Goal: Book appointment/travel/reservation

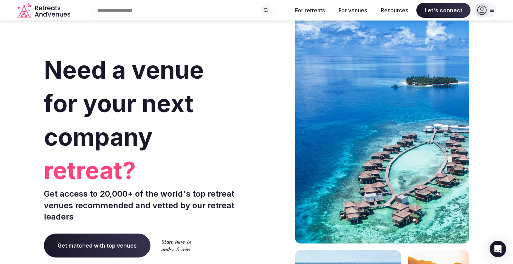
click at [150, 12] on div "Search Popular Destinations [GEOGRAPHIC_DATA], [GEOGRAPHIC_DATA] [GEOGRAPHIC_DA…" at bounding box center [180, 10] width 214 height 14
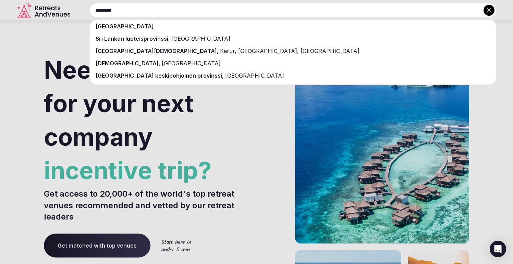
type input "*********"
click at [109, 30] on div "[GEOGRAPHIC_DATA]" at bounding box center [292, 26] width 405 height 12
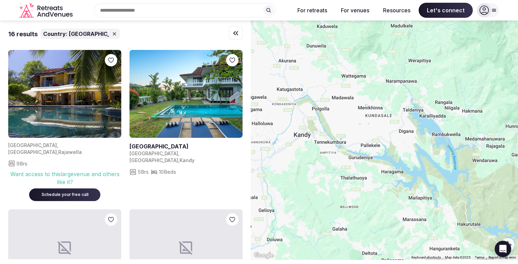
drag, startPoint x: 427, startPoint y: 89, endPoint x: 401, endPoint y: 165, distance: 81.1
click at [401, 165] on div at bounding box center [384, 141] width 267 height 240
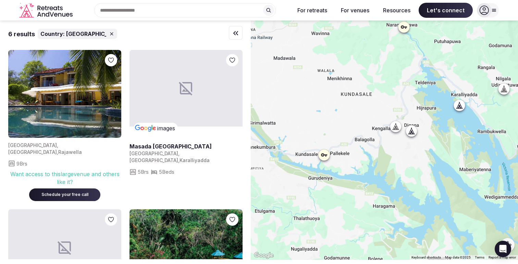
click at [398, 130] on div at bounding box center [395, 126] width 11 height 11
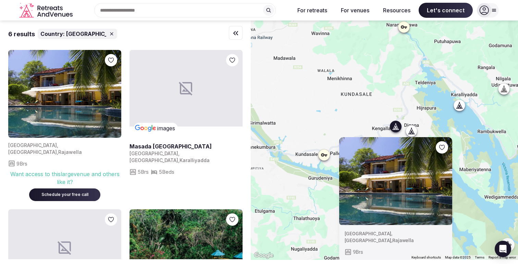
click at [414, 133] on icon at bounding box center [411, 131] width 7 height 7
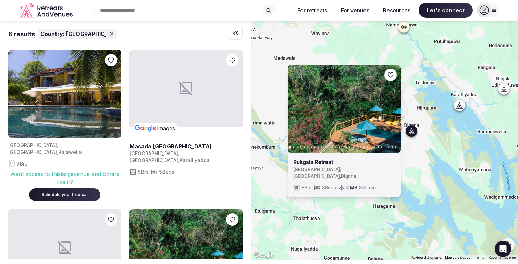
click at [437, 155] on div "Previous slide Next slide Rukgala Retreat [GEOGRAPHIC_DATA] , [GEOGRAPHIC_DATA]…" at bounding box center [384, 141] width 267 height 240
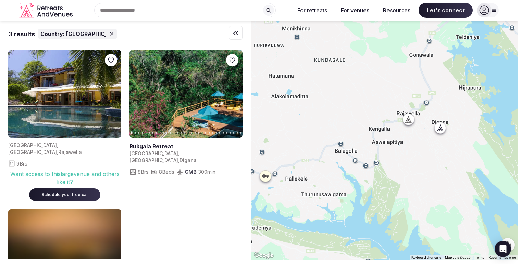
click at [412, 123] on div at bounding box center [408, 119] width 11 height 11
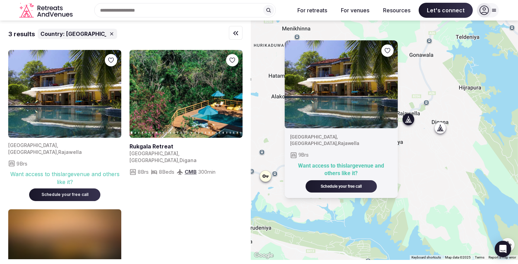
click at [393, 52] on button "button" at bounding box center [387, 51] width 12 height 12
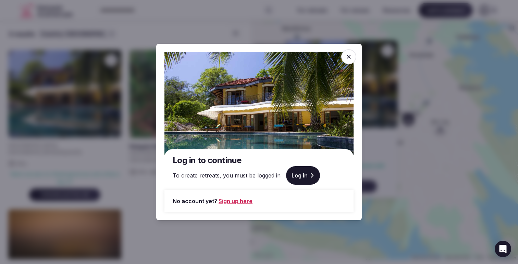
click at [348, 59] on icon at bounding box center [348, 56] width 7 height 7
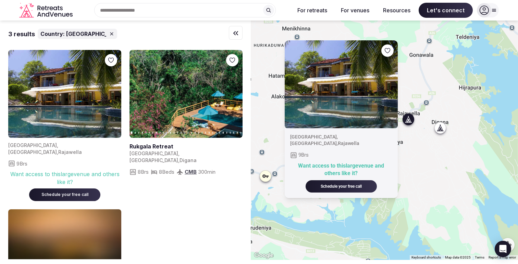
click at [340, 32] on div "[GEOGRAPHIC_DATA] , [GEOGRAPHIC_DATA] , [GEOGRAPHIC_DATA] 9 Brs Want access to …" at bounding box center [384, 141] width 267 height 240
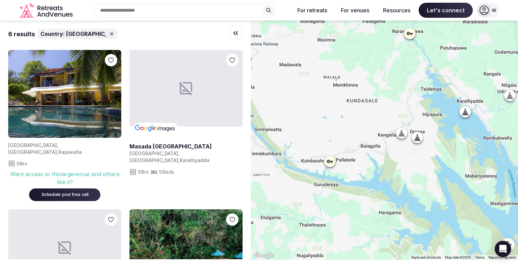
click at [331, 166] on div at bounding box center [329, 161] width 11 height 11
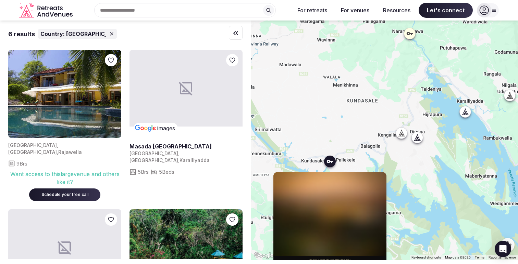
click at [332, 163] on icon at bounding box center [329, 161] width 7 height 7
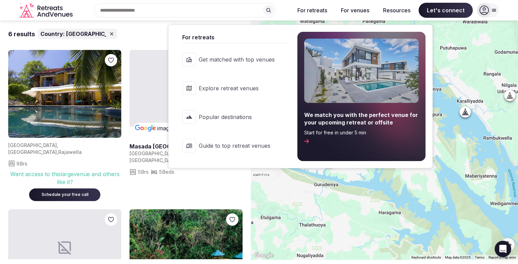
click at [316, 11] on button "For retreats" at bounding box center [312, 10] width 41 height 15
click at [317, 11] on button "For retreats" at bounding box center [312, 10] width 41 height 15
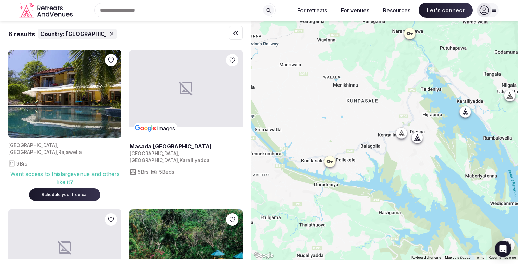
click at [317, 11] on button "For retreats" at bounding box center [312, 10] width 41 height 15
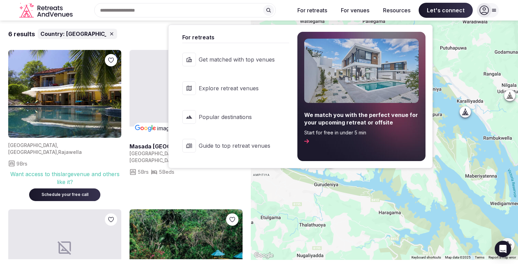
click at [232, 93] on link "Explore retreat venues" at bounding box center [232, 88] width 114 height 27
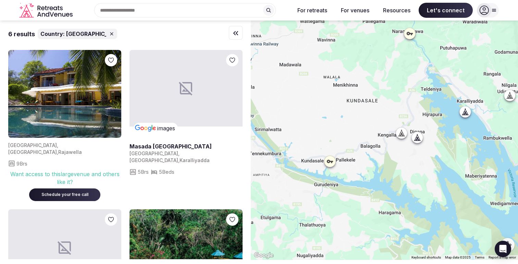
click at [149, 13] on div "Recent searches [GEOGRAPHIC_DATA] Search Popular Destinations [GEOGRAPHIC_DATA]…" at bounding box center [182, 10] width 214 height 14
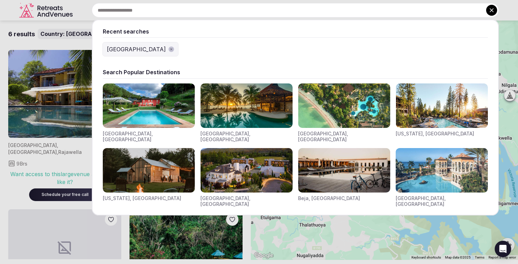
click at [492, 11] on icon at bounding box center [491, 10] width 7 height 7
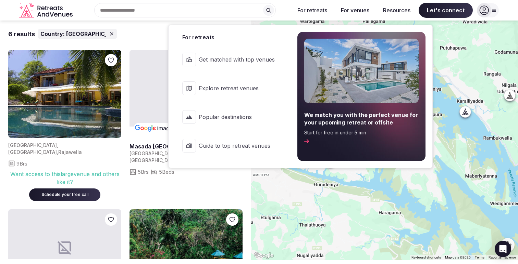
click at [317, 10] on button "For retreats" at bounding box center [312, 10] width 41 height 15
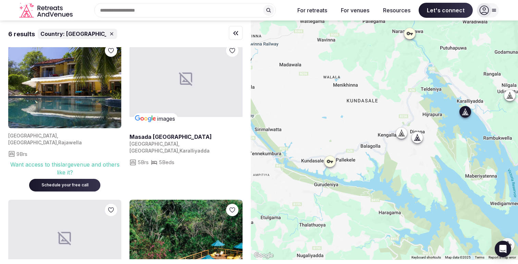
scroll to position [10, 0]
click at [465, 117] on div at bounding box center [464, 111] width 11 height 11
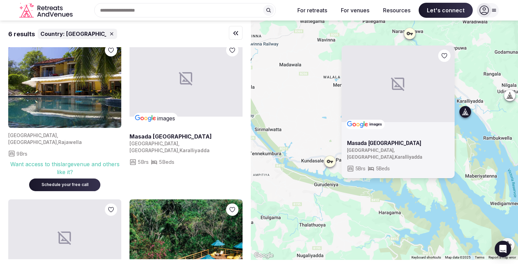
click at [410, 84] on div at bounding box center [397, 84] width 113 height 77
click at [474, 87] on div "images Masada [GEOGRAPHIC_DATA] [GEOGRAPHIC_DATA] , [GEOGRAPHIC_DATA] , [GEOGRA…" at bounding box center [384, 141] width 267 height 240
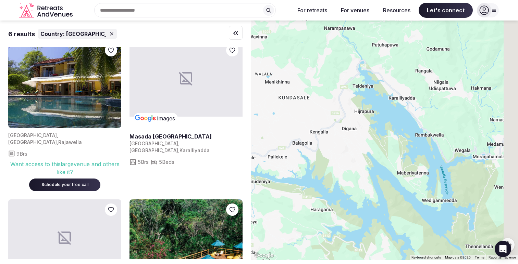
drag, startPoint x: 494, startPoint y: 137, endPoint x: 416, endPoint y: 134, distance: 78.1
click at [416, 134] on div at bounding box center [384, 141] width 267 height 240
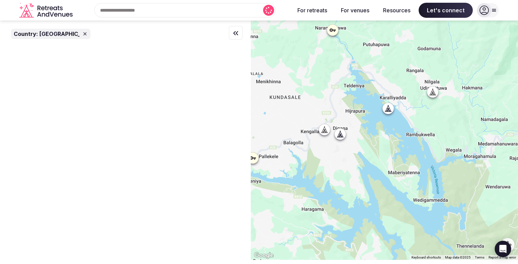
scroll to position [0, 0]
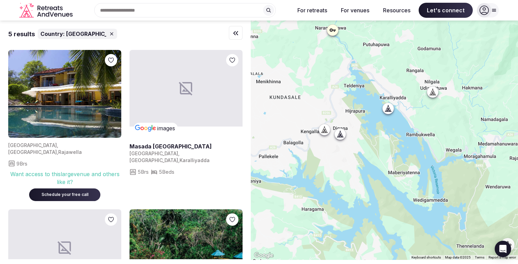
click at [438, 94] on div at bounding box center [432, 92] width 11 height 11
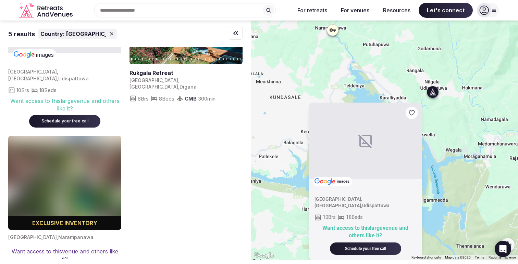
scroll to position [240, 0]
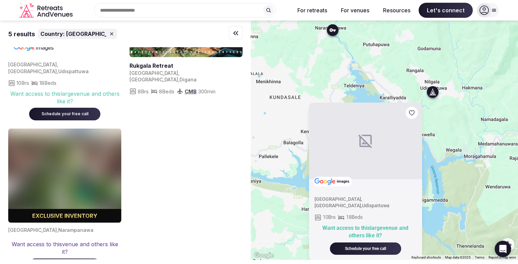
click at [76, 209] on div "Exclusive inventory" at bounding box center [64, 216] width 113 height 14
click at [88, 165] on img at bounding box center [64, 176] width 113 height 94
click at [204, 167] on div "[GEOGRAPHIC_DATA] , [GEOGRAPHIC_DATA] , [GEOGRAPHIC_DATA] 9 Brs Want access to …" at bounding box center [125, 40] width 234 height 461
